Goal: Task Accomplishment & Management: Use online tool/utility

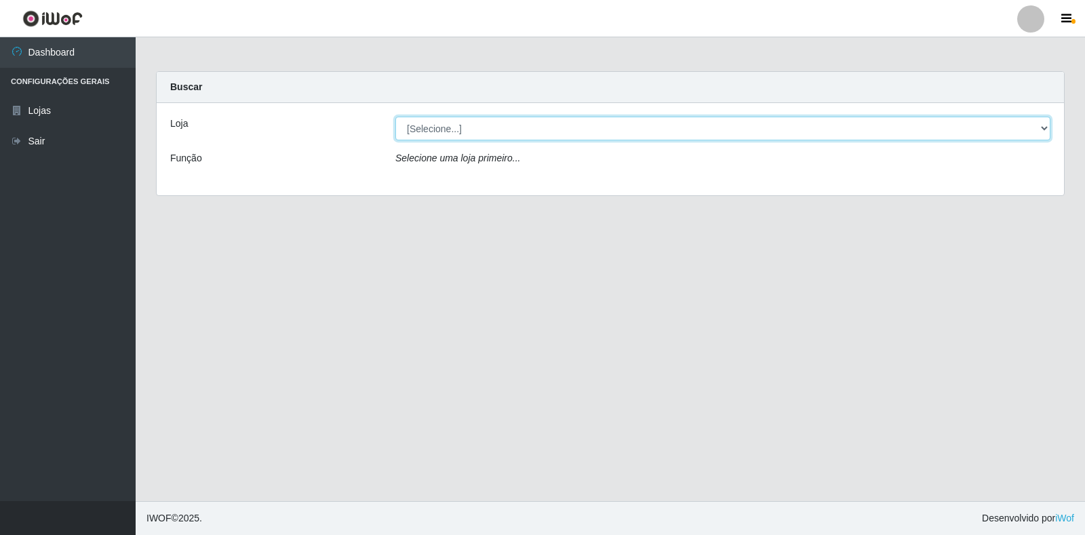
click at [464, 123] on select "[Selecione...] Extrabom - Loja 18 Goiabeiras" at bounding box center [722, 129] width 655 height 24
select select "501"
click at [395, 117] on select "[Selecione...] Extrabom - Loja 18 Goiabeiras" at bounding box center [722, 129] width 655 height 24
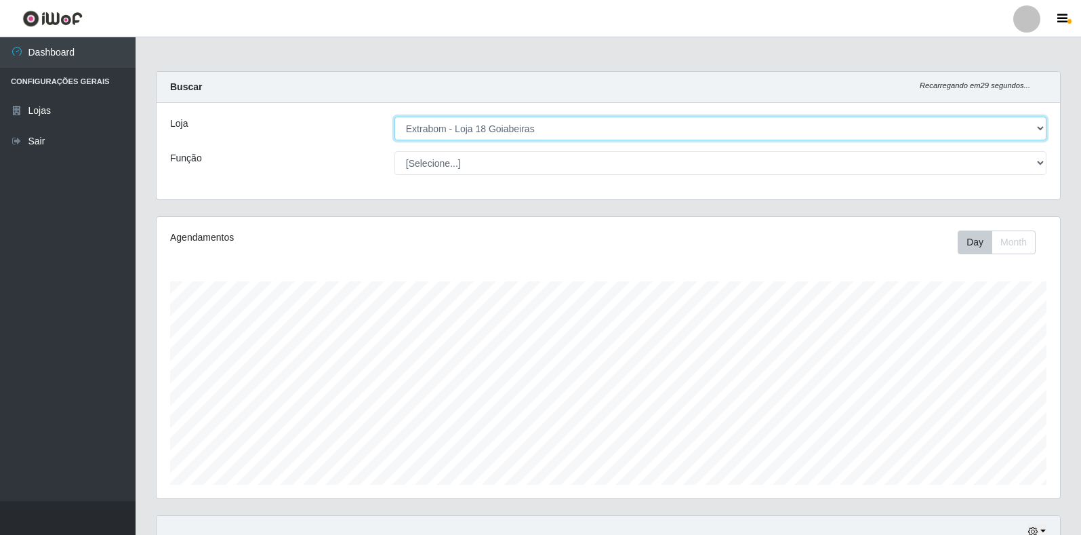
scroll to position [281, 904]
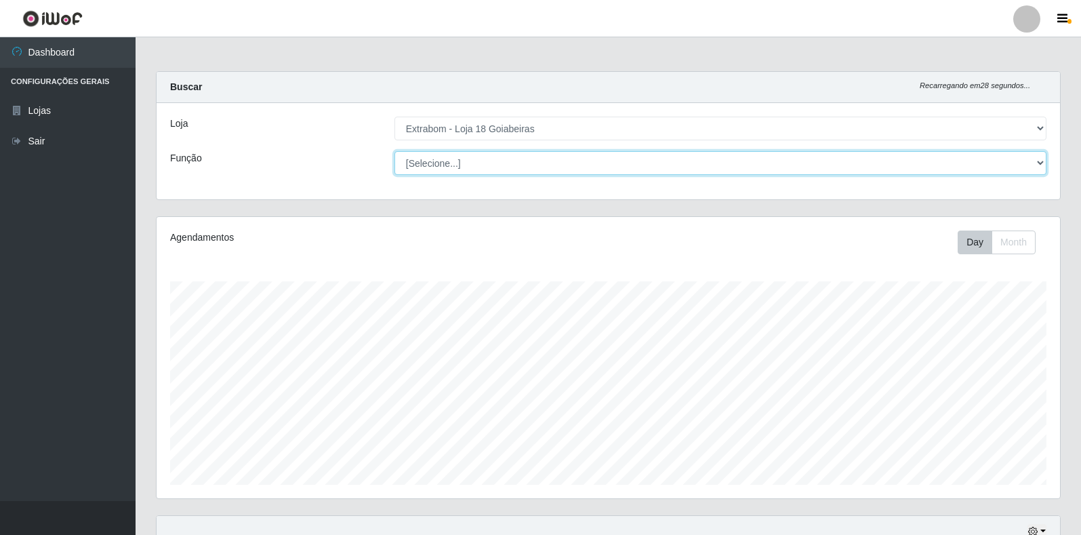
click at [474, 163] on select "[Selecione...] ATENDENTE DE E-COMMERCE ATENDENTE DE E-COMMERCE + ATENDENTE DE E…" at bounding box center [721, 163] width 652 height 24
click at [395, 151] on select "[Selecione...] ATENDENTE DE E-COMMERCE ATENDENTE DE E-COMMERCE + ATENDENTE DE E…" at bounding box center [721, 163] width 652 height 24
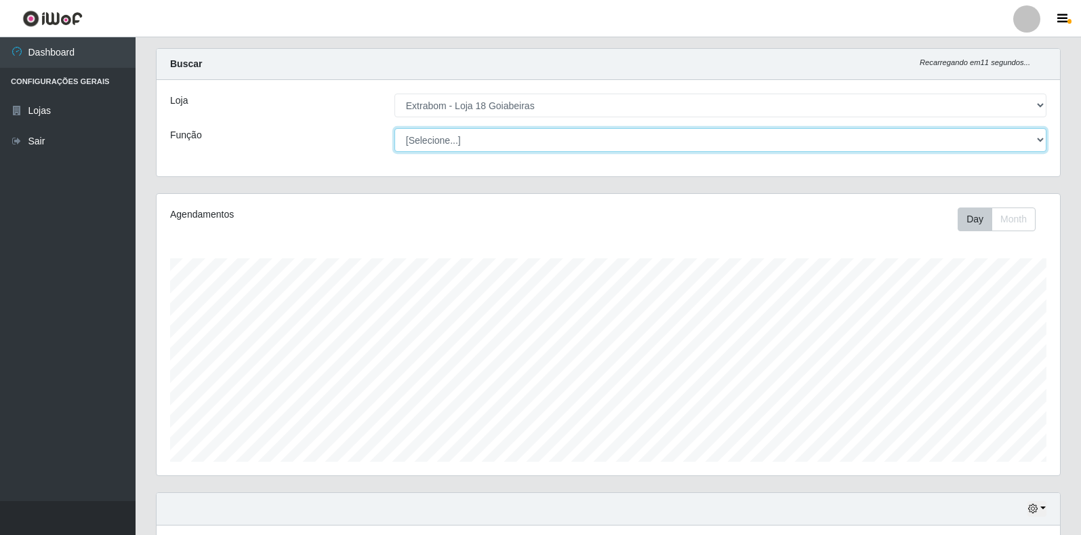
scroll to position [0, 0]
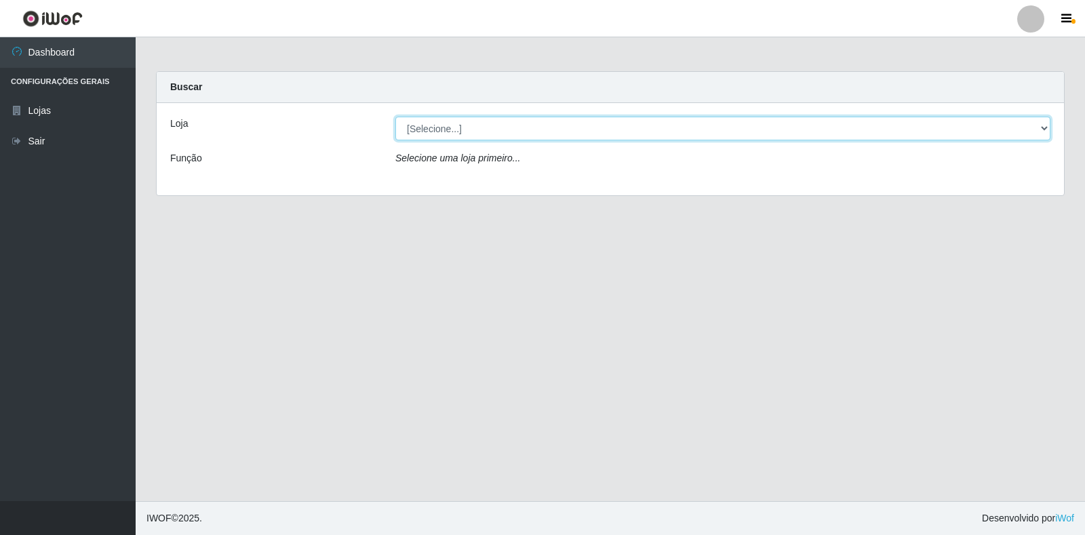
click at [1030, 132] on select "[Selecione...] Extrabom - Loja 18 Goiabeiras" at bounding box center [722, 129] width 655 height 24
select select "501"
click at [395, 117] on select "[Selecione...] Extrabom - Loja 18 Goiabeiras" at bounding box center [722, 129] width 655 height 24
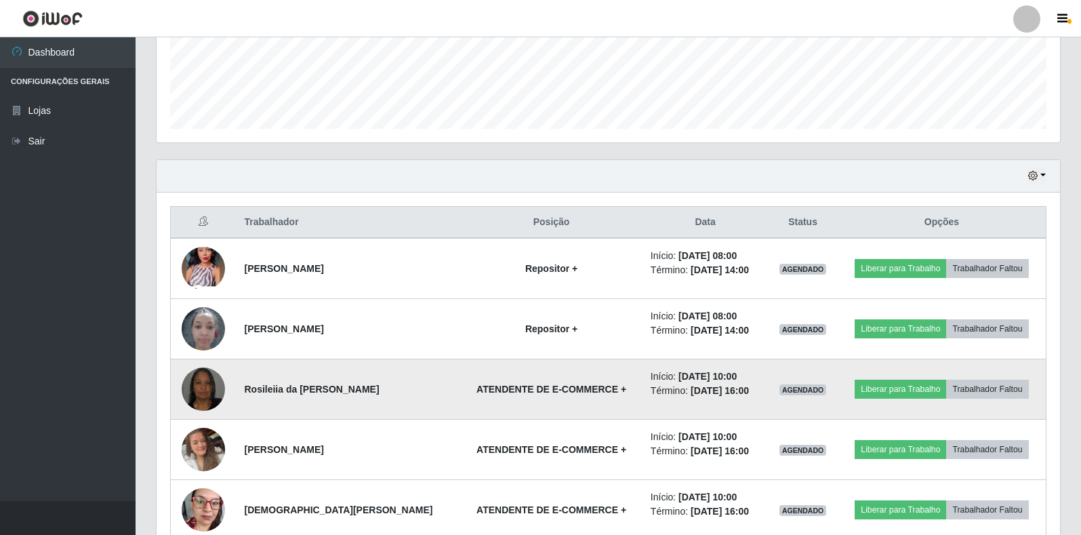
scroll to position [407, 0]
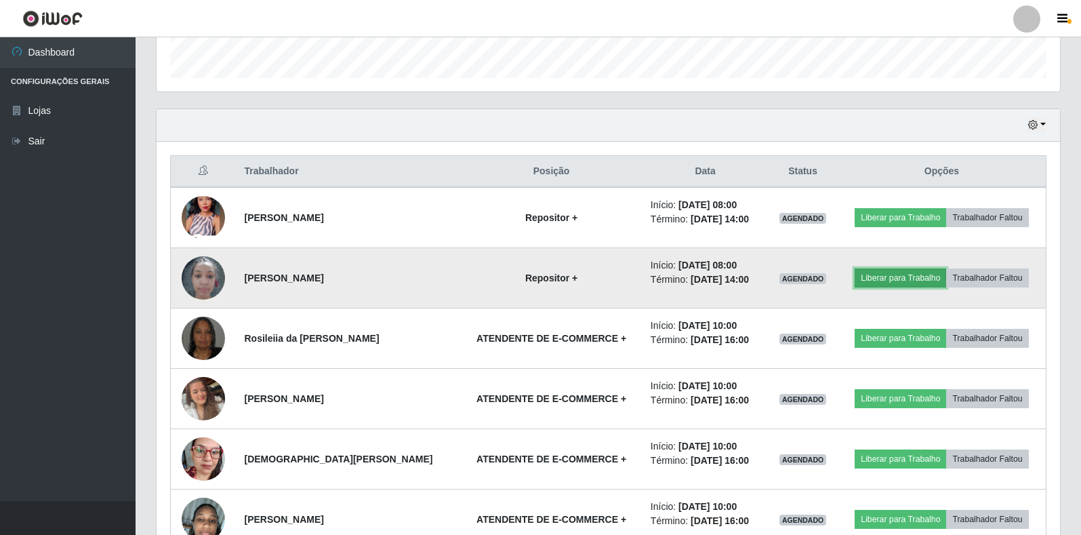
click at [908, 275] on button "Liberar para Trabalho" at bounding box center [901, 277] width 92 height 19
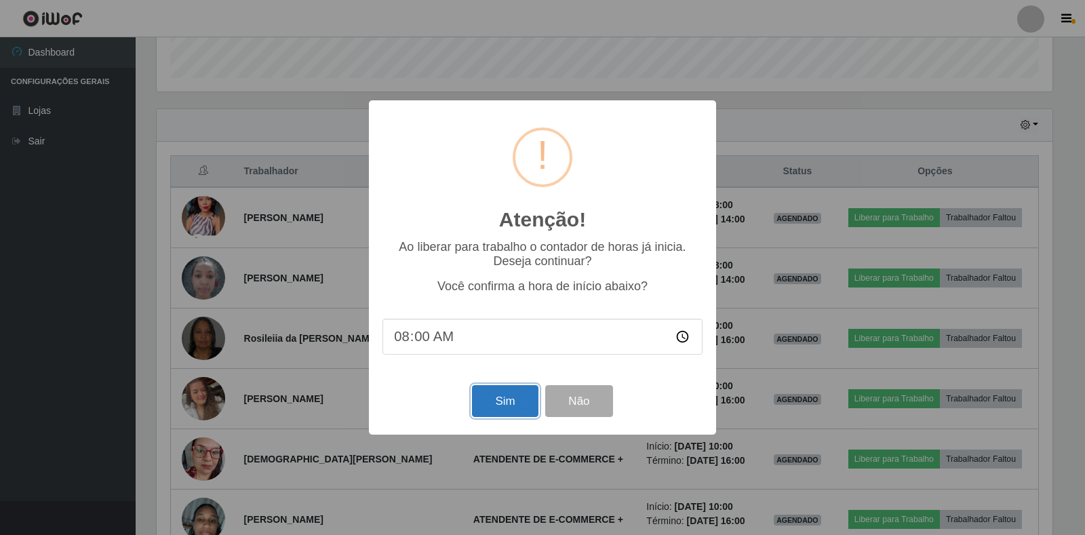
click at [521, 408] on button "Sim" at bounding box center [505, 401] width 66 height 32
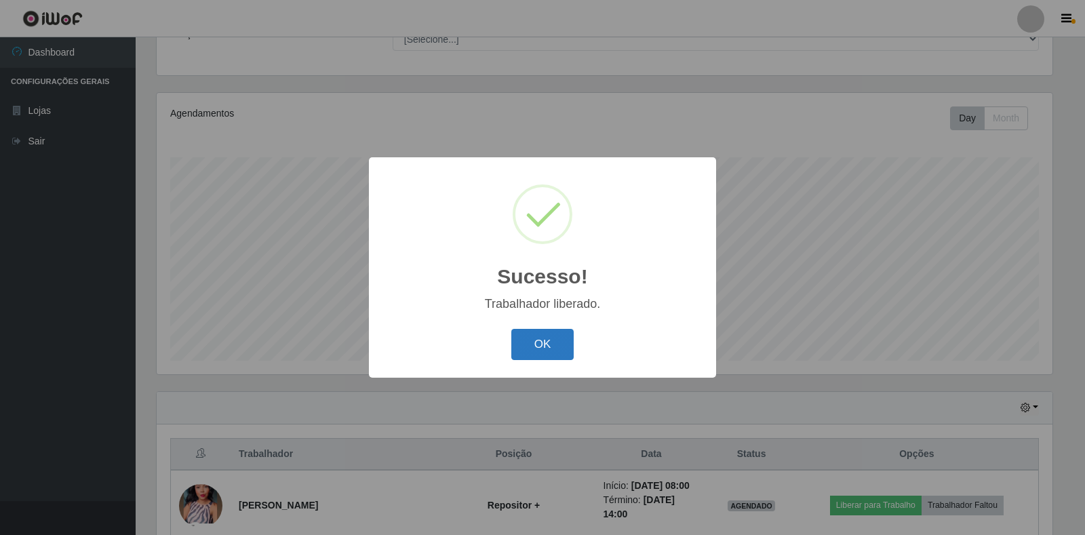
click at [531, 344] on button "OK" at bounding box center [542, 345] width 63 height 32
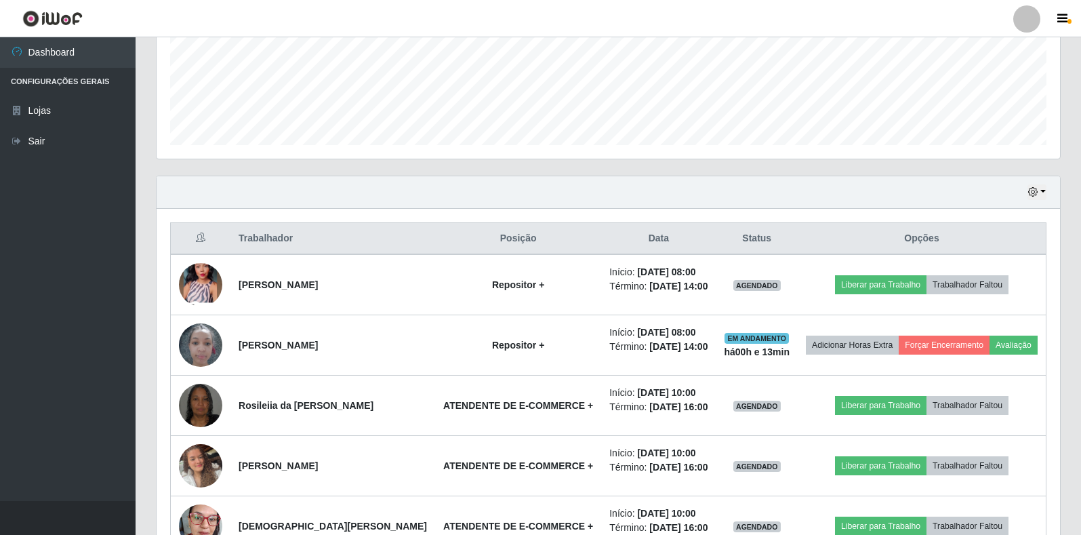
scroll to position [339, 0]
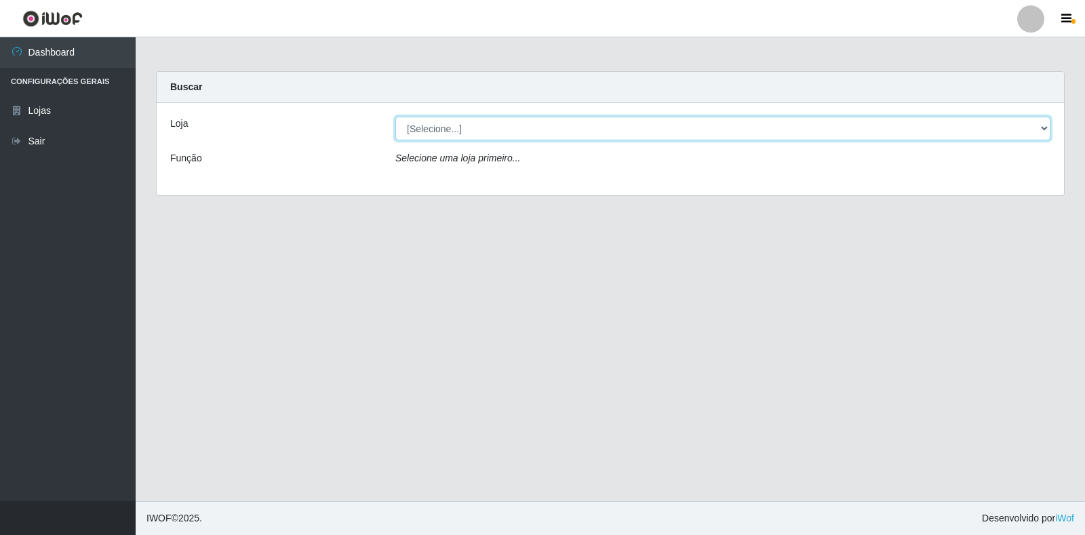
click at [962, 134] on select "[Selecione...] Extrabom - Loja 18 Goiabeiras" at bounding box center [722, 129] width 655 height 24
select select "501"
click at [395, 117] on select "[Selecione...] Extrabom - Loja 18 Goiabeiras" at bounding box center [722, 129] width 655 height 24
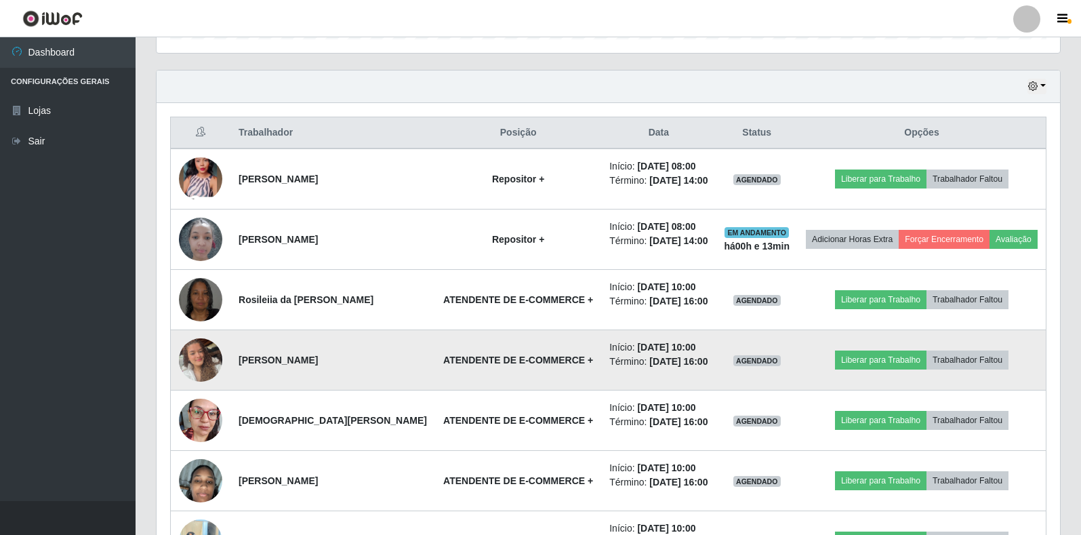
scroll to position [407, 0]
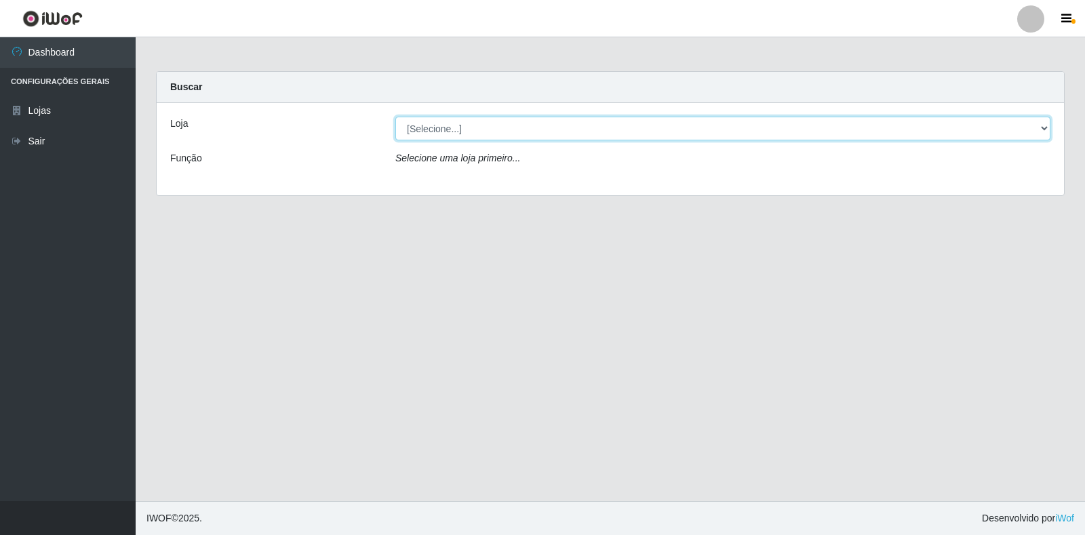
click at [1003, 131] on select "[Selecione...] Extrabom - Loja 18 Goiabeiras" at bounding box center [722, 129] width 655 height 24
select select "501"
click at [395, 117] on select "[Selecione...] Extrabom - Loja 18 Goiabeiras" at bounding box center [722, 129] width 655 height 24
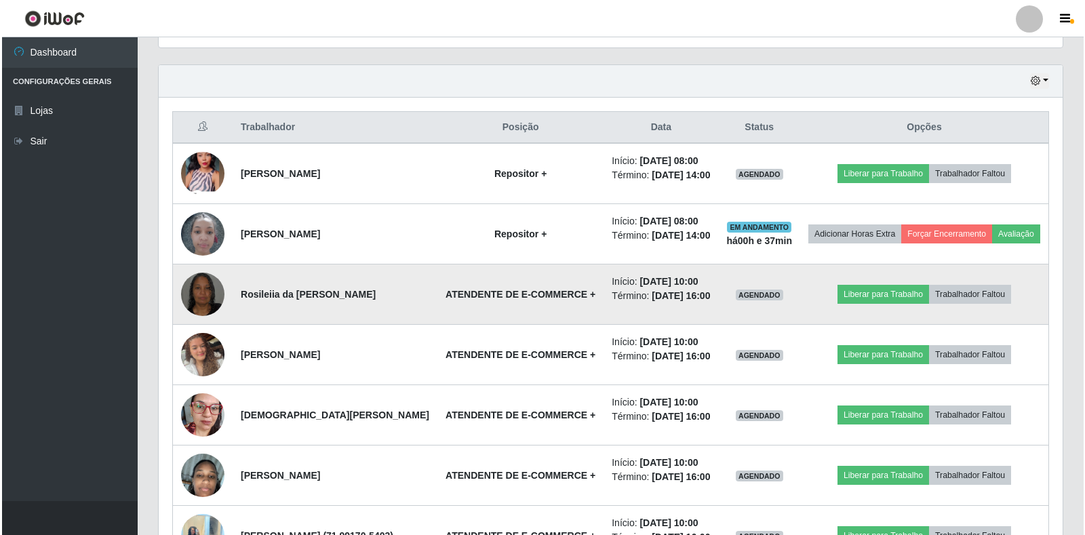
scroll to position [339, 0]
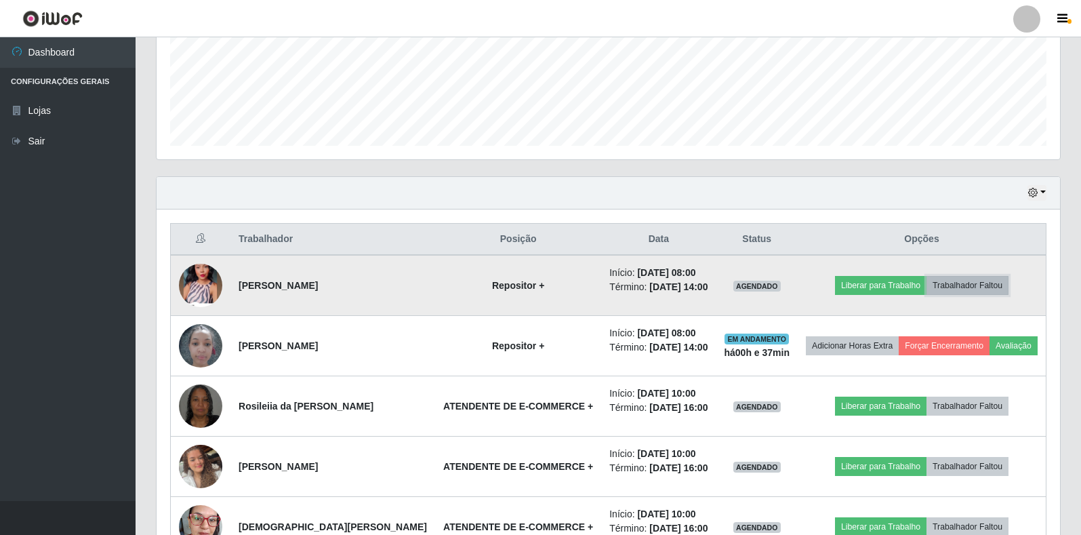
click at [961, 287] on button "Trabalhador Faltou" at bounding box center [968, 285] width 82 height 19
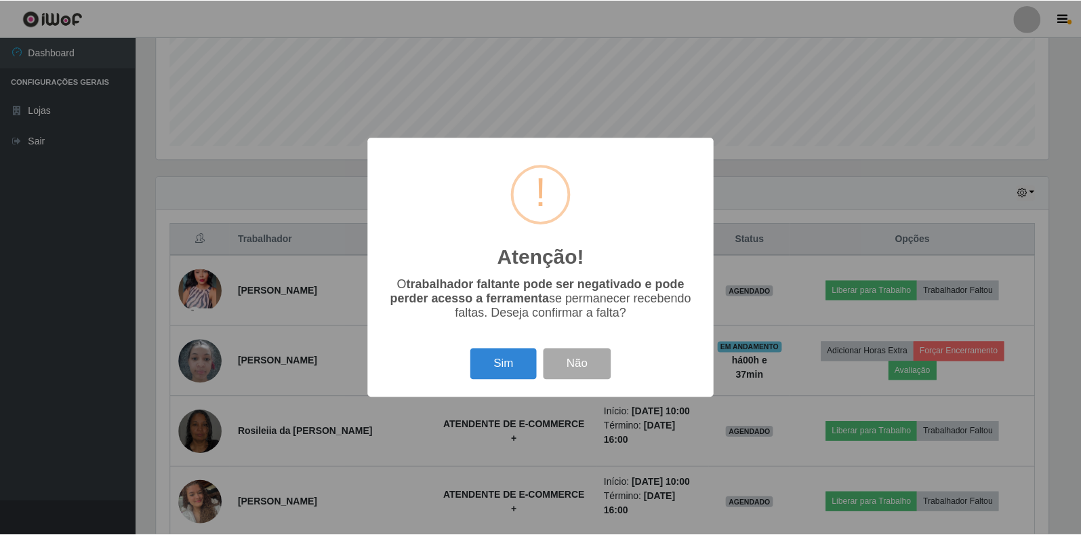
scroll to position [281, 896]
click at [518, 360] on button "Sim" at bounding box center [505, 364] width 66 height 32
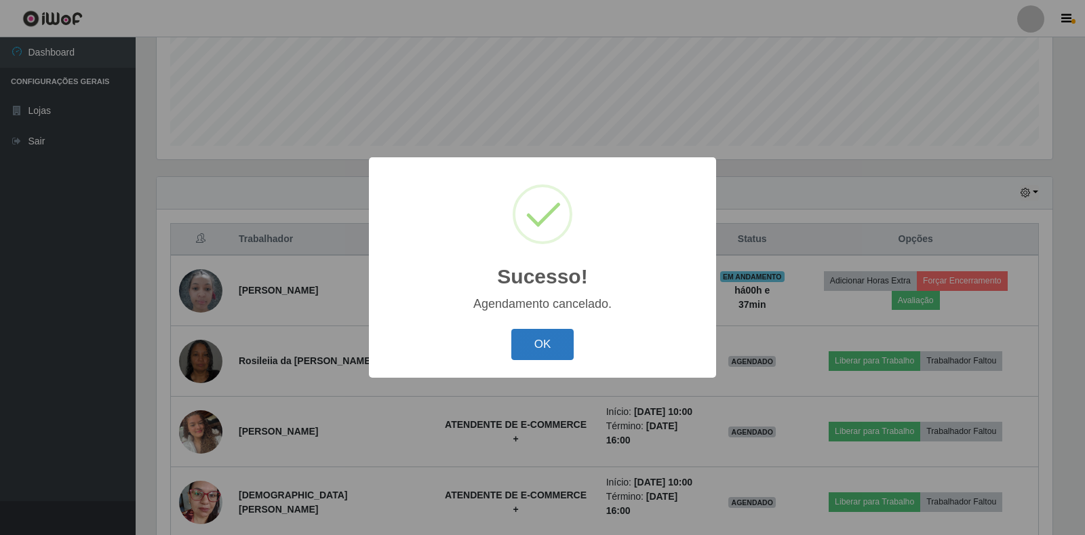
click at [546, 338] on button "OK" at bounding box center [542, 345] width 63 height 32
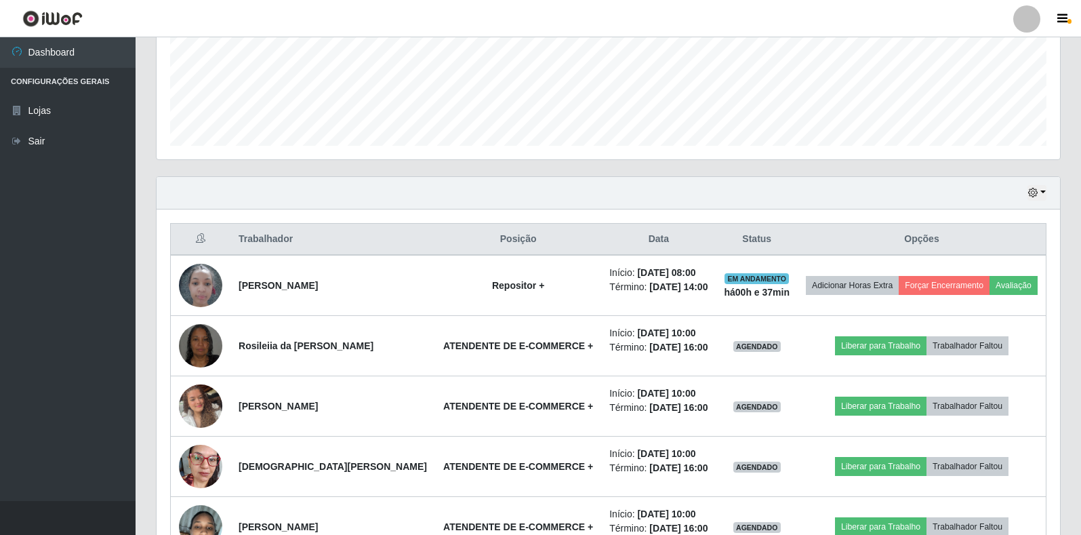
scroll to position [281, 904]
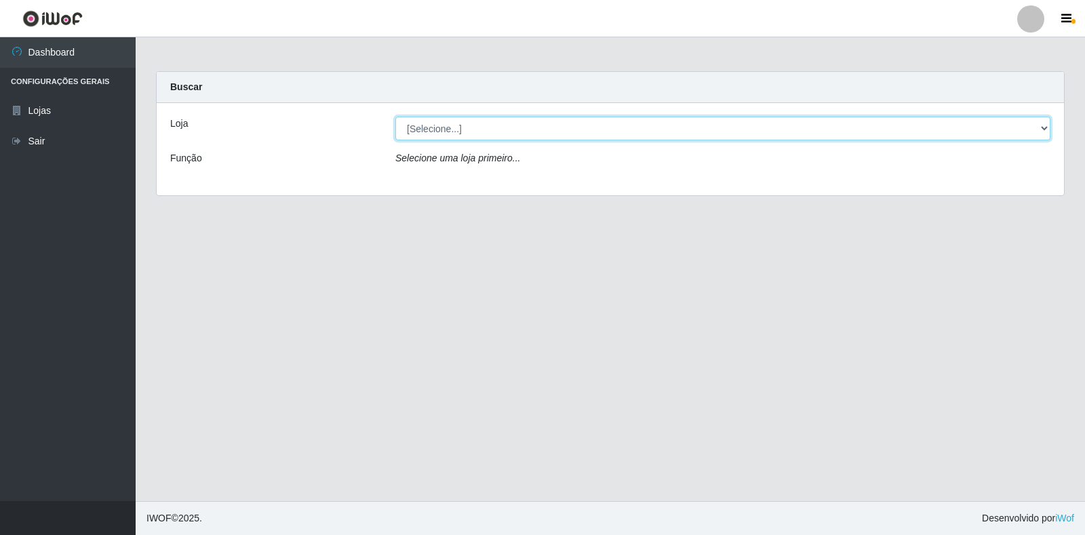
click at [536, 140] on select "[Selecione...] Extrabom - Loja 18 Goiabeiras" at bounding box center [722, 129] width 655 height 24
select select "501"
click at [395, 117] on select "[Selecione...] Extrabom - Loja 18 Goiabeiras" at bounding box center [722, 129] width 655 height 24
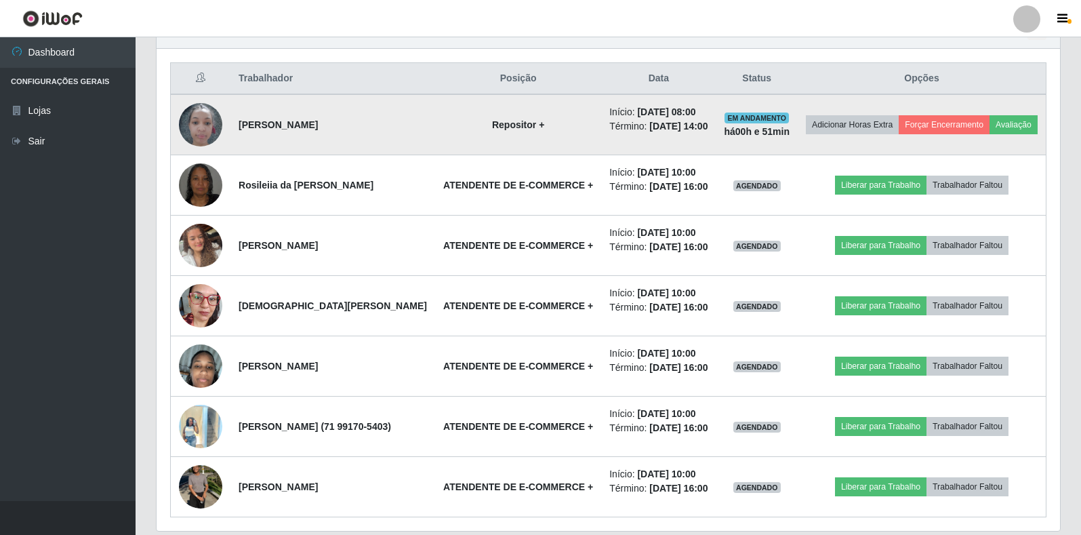
scroll to position [475, 0]
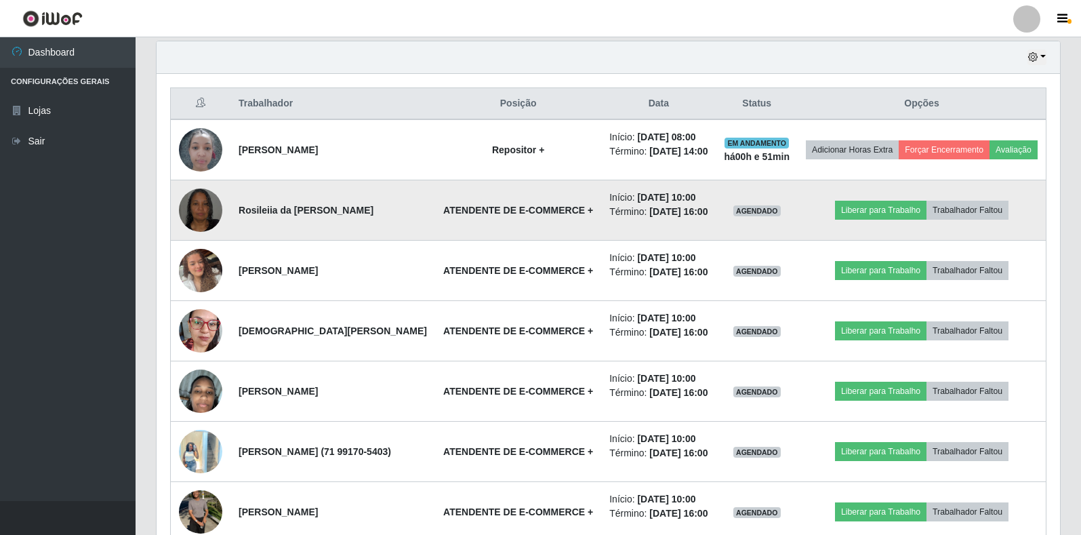
click at [213, 235] on img at bounding box center [200, 210] width 43 height 77
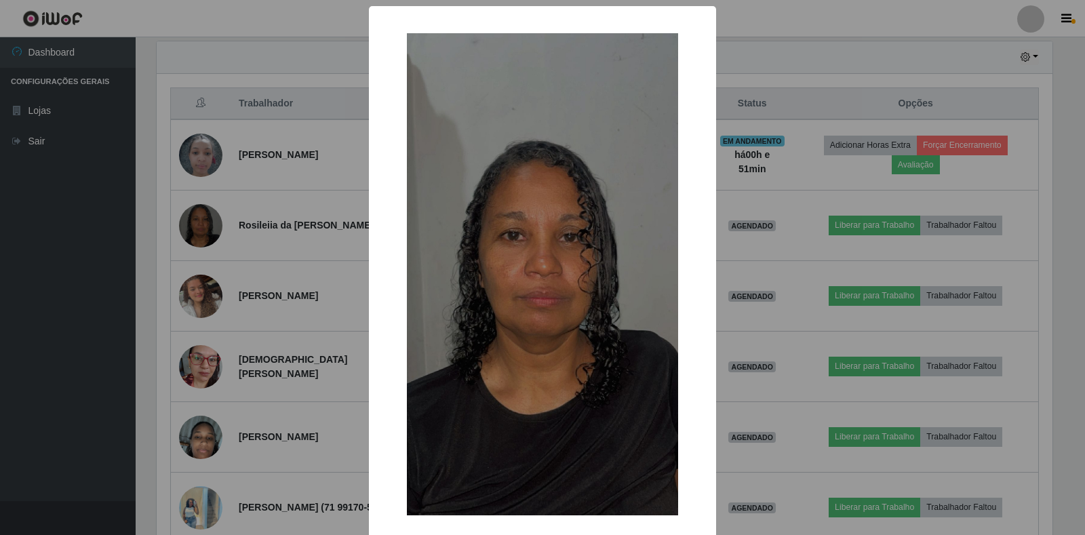
click at [165, 166] on div "× OK Cancel" at bounding box center [542, 267] width 1085 height 535
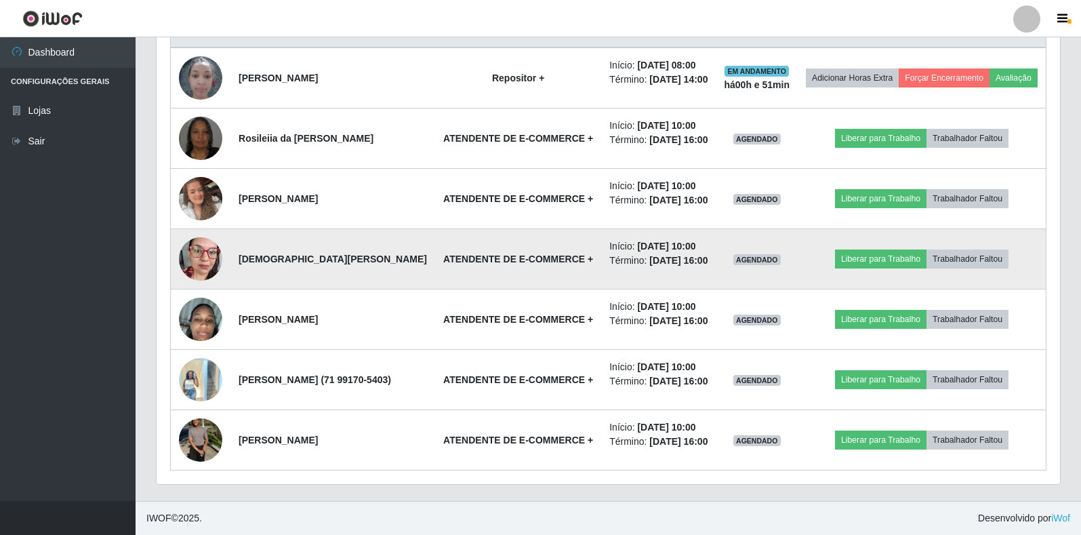
scroll to position [610, 0]
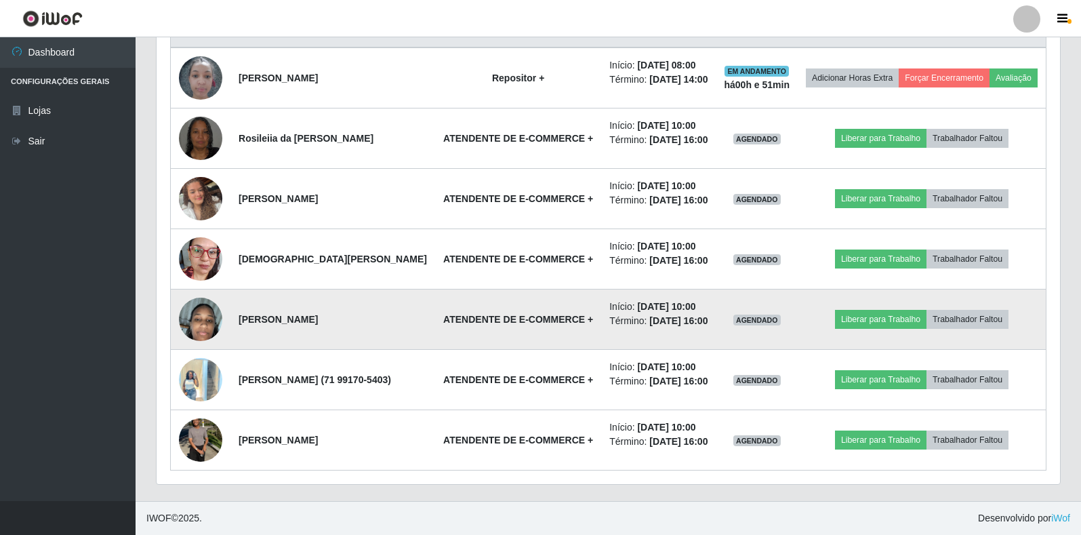
click at [183, 306] on img at bounding box center [200, 319] width 43 height 77
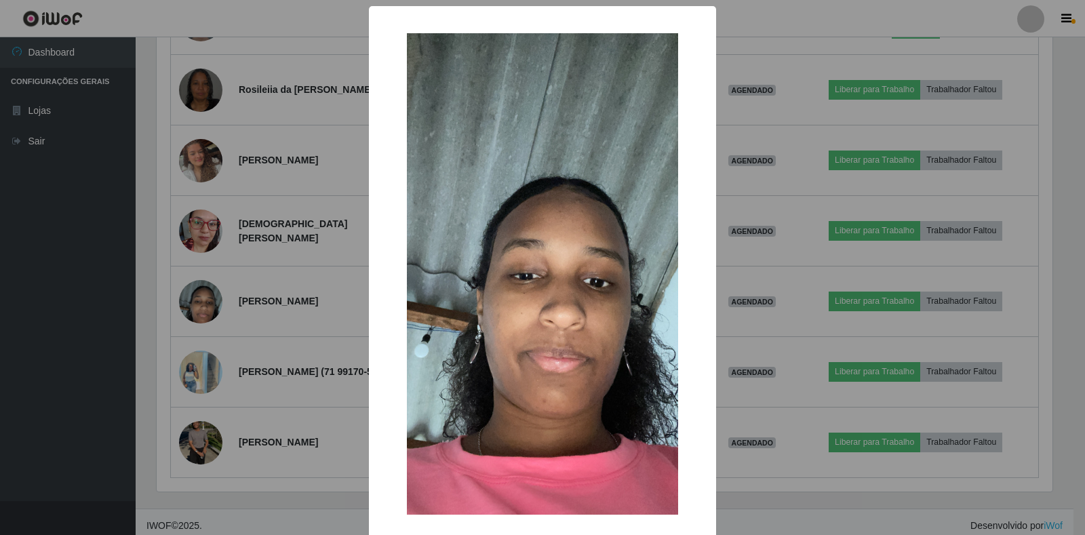
click at [183, 302] on div "× OK Cancel" at bounding box center [542, 267] width 1085 height 535
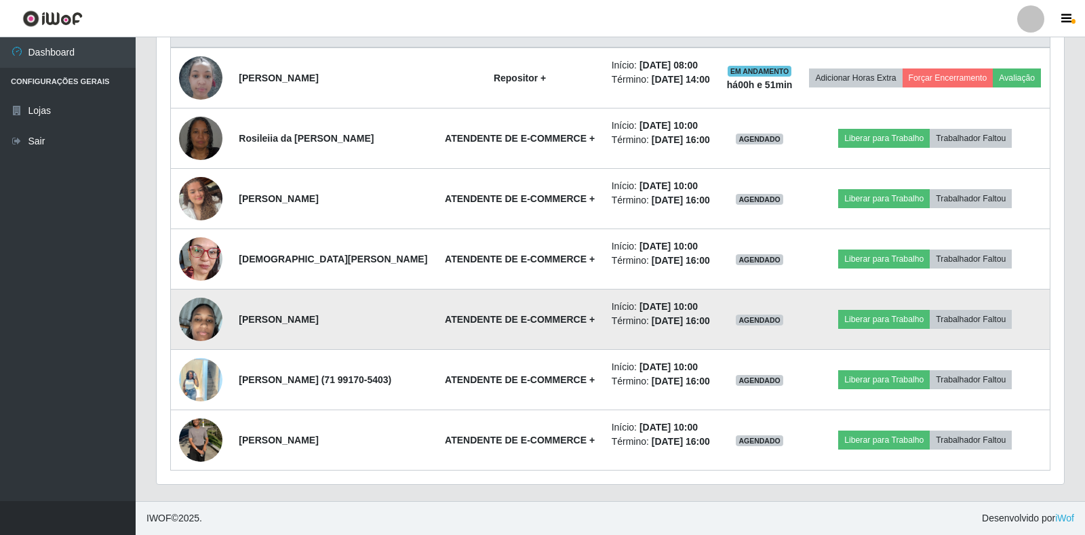
scroll to position [281, 904]
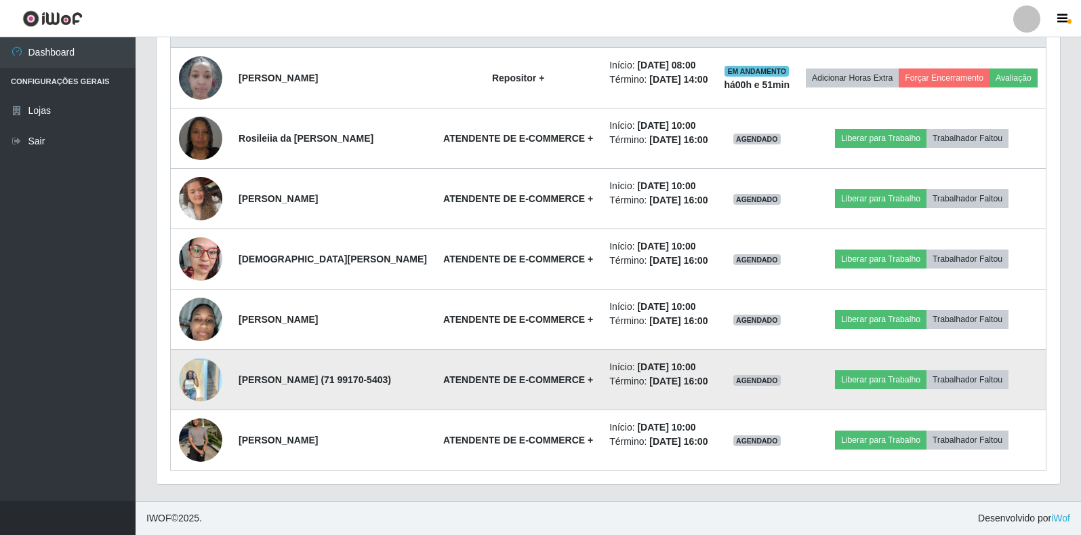
click at [214, 364] on img at bounding box center [200, 379] width 43 height 58
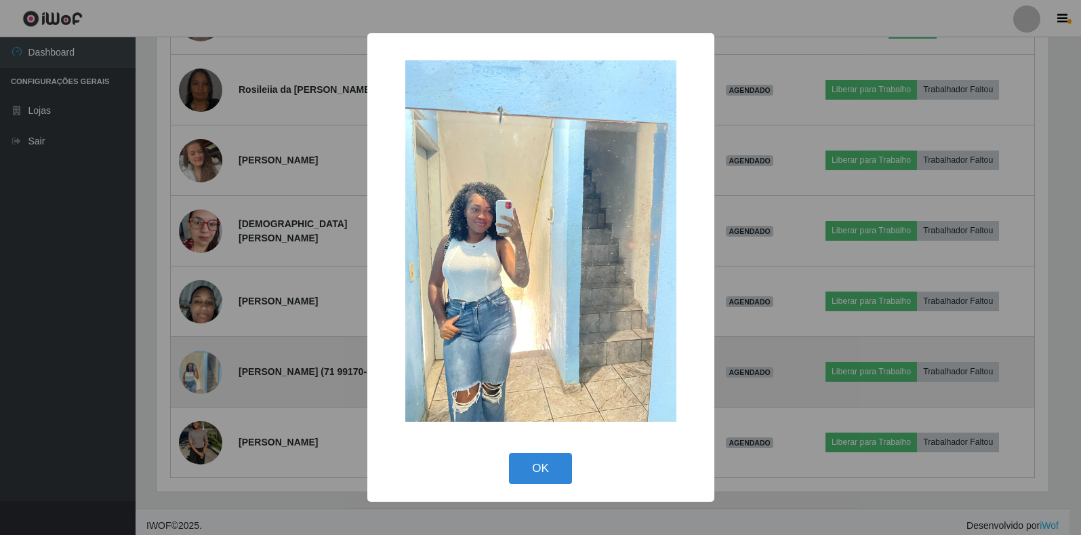
scroll to position [281, 896]
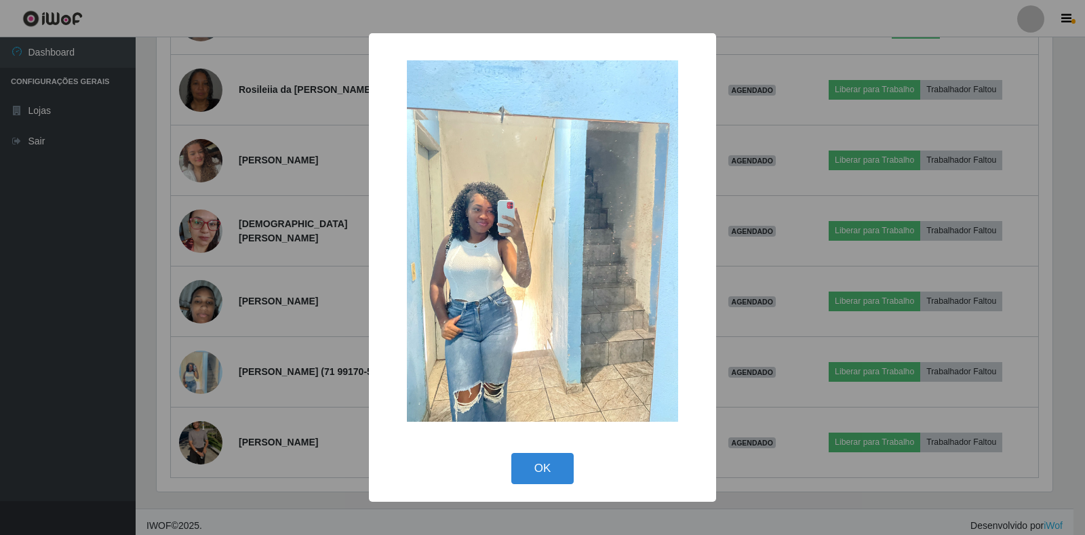
click at [213, 352] on div "× OK Cancel" at bounding box center [542, 267] width 1085 height 535
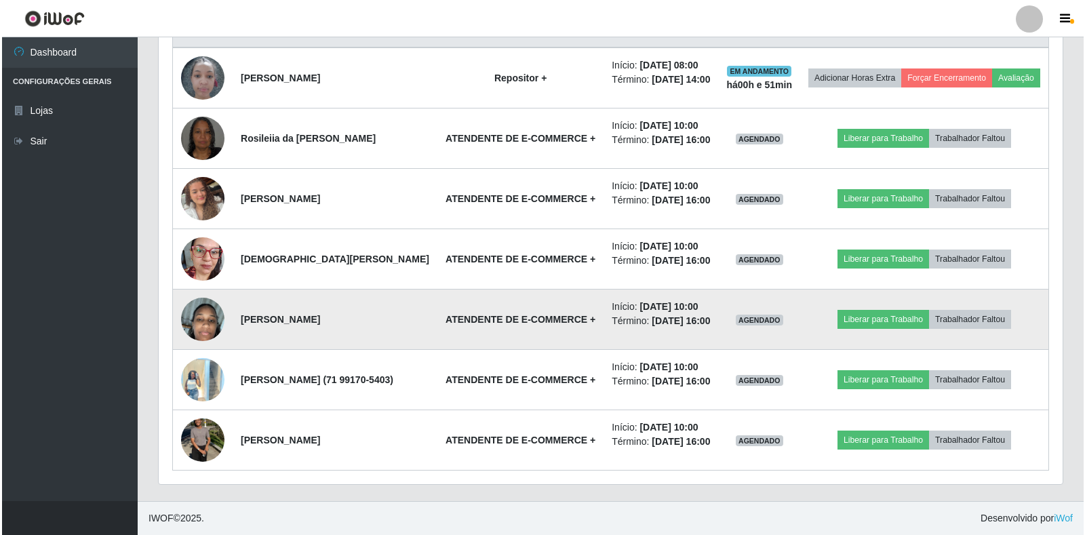
scroll to position [618, 0]
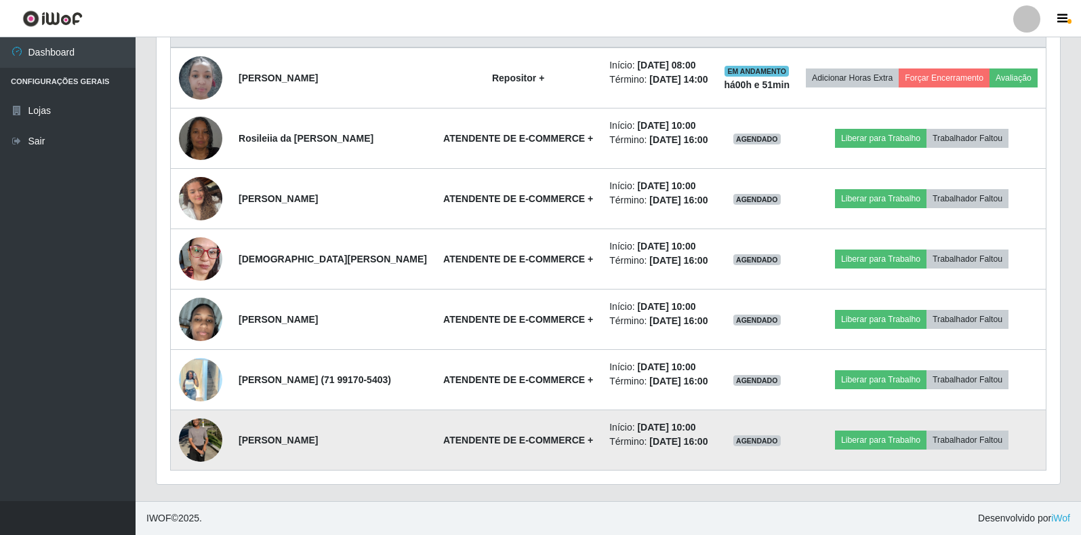
drag, startPoint x: 195, startPoint y: 439, endPoint x: 197, endPoint y: 449, distance: 11.0
click at [197, 449] on img at bounding box center [200, 440] width 43 height 58
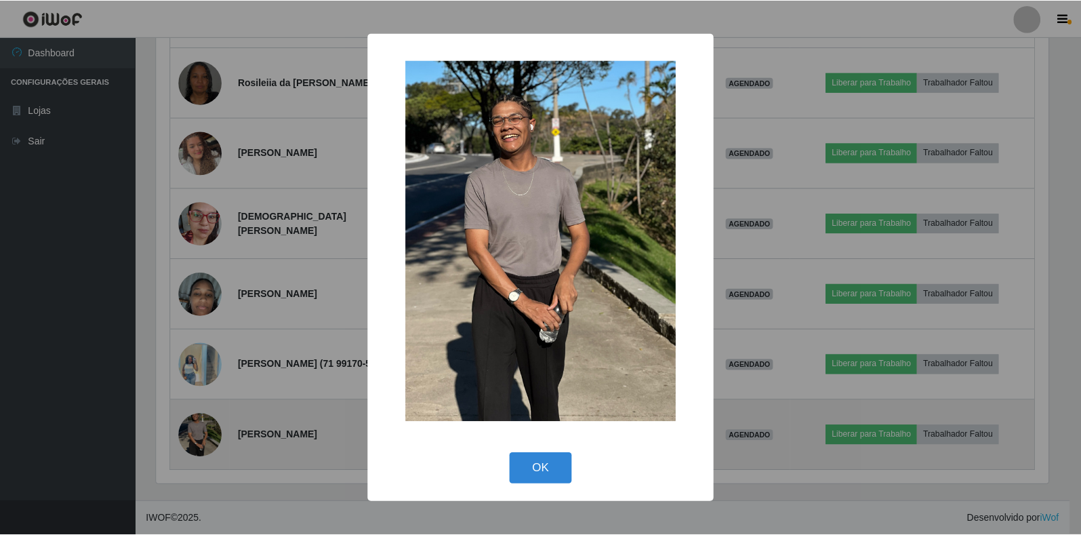
scroll to position [281, 896]
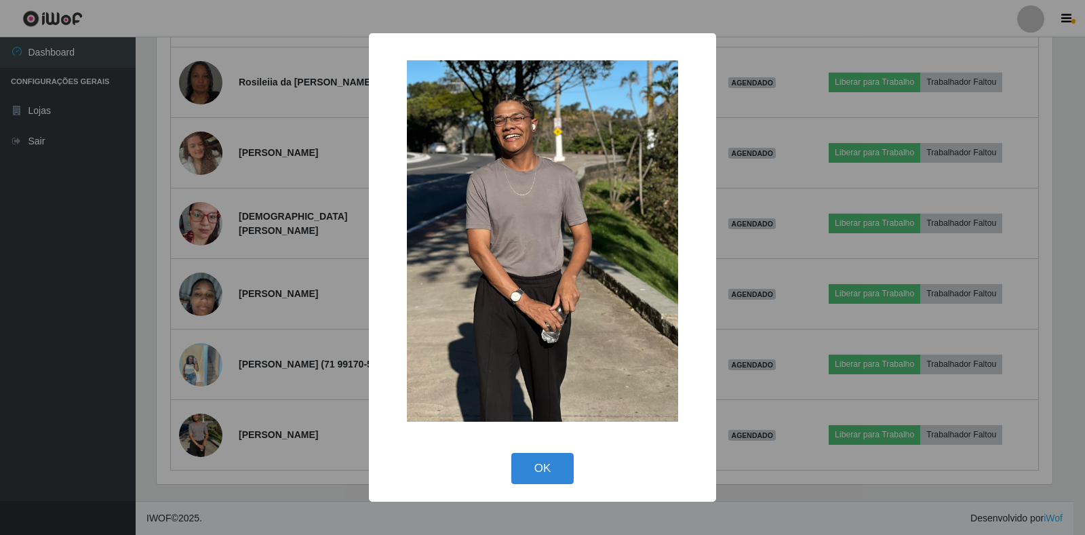
click at [166, 336] on div "× OK Cancel" at bounding box center [542, 267] width 1085 height 535
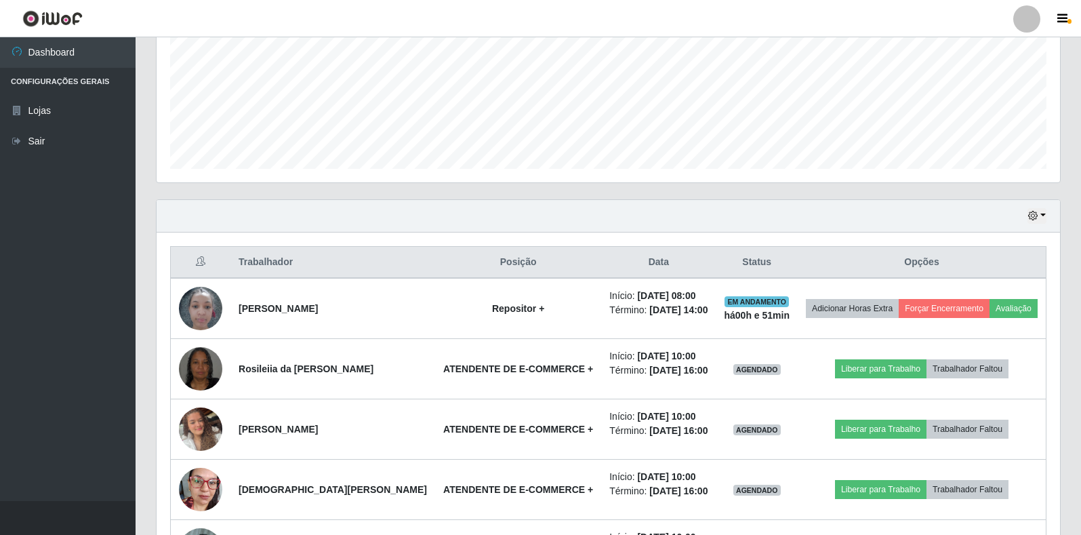
scroll to position [279, 0]
